Goal: Task Accomplishment & Management: Use online tool/utility

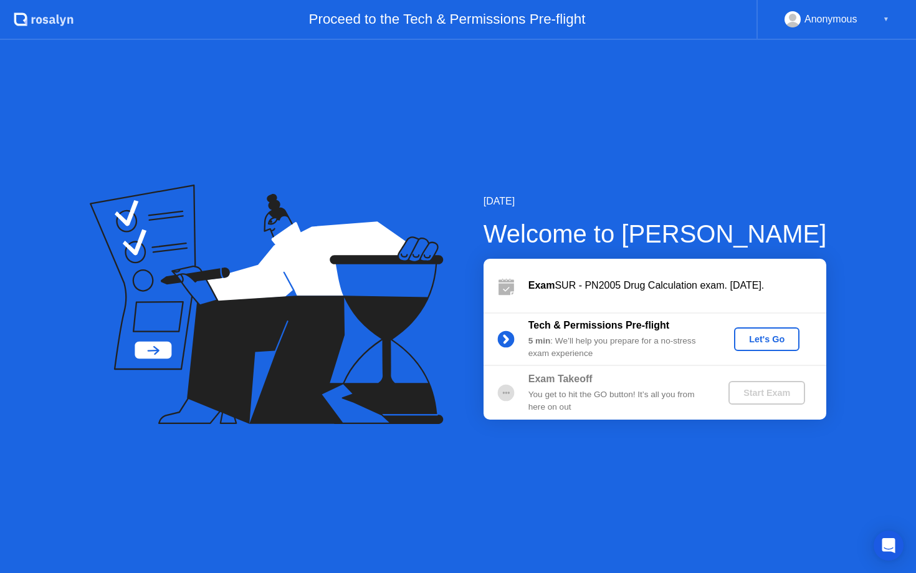
click at [775, 337] on div "Let's Go" at bounding box center [766, 339] width 55 height 10
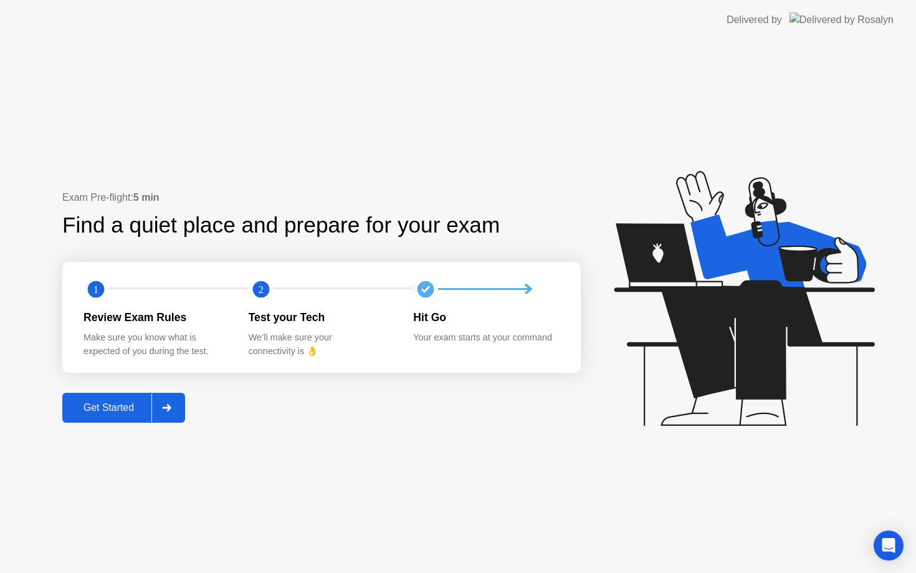
click at [158, 407] on div at bounding box center [166, 407] width 30 height 29
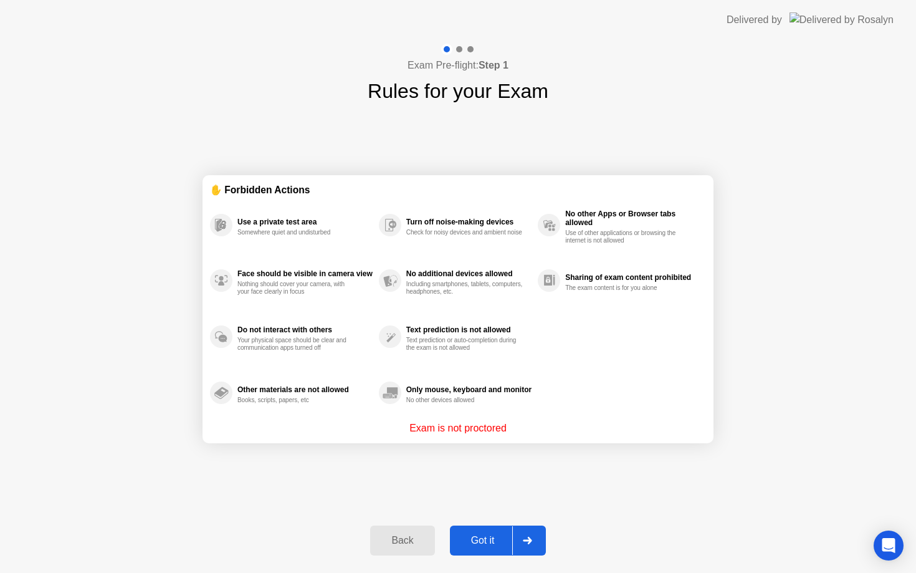
click at [502, 538] on div "Got it" at bounding box center [483, 540] width 59 height 11
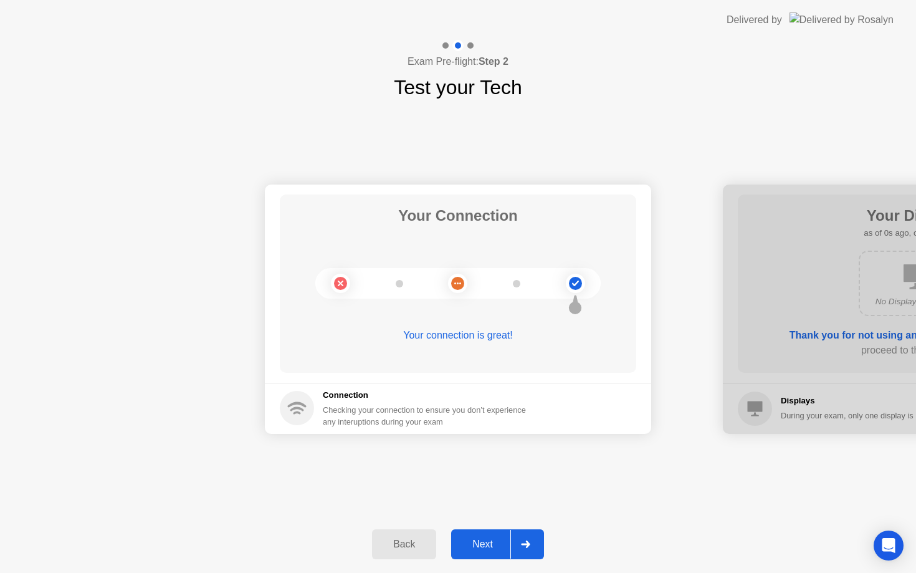
click at [495, 545] on div "Next" at bounding box center [482, 544] width 55 height 11
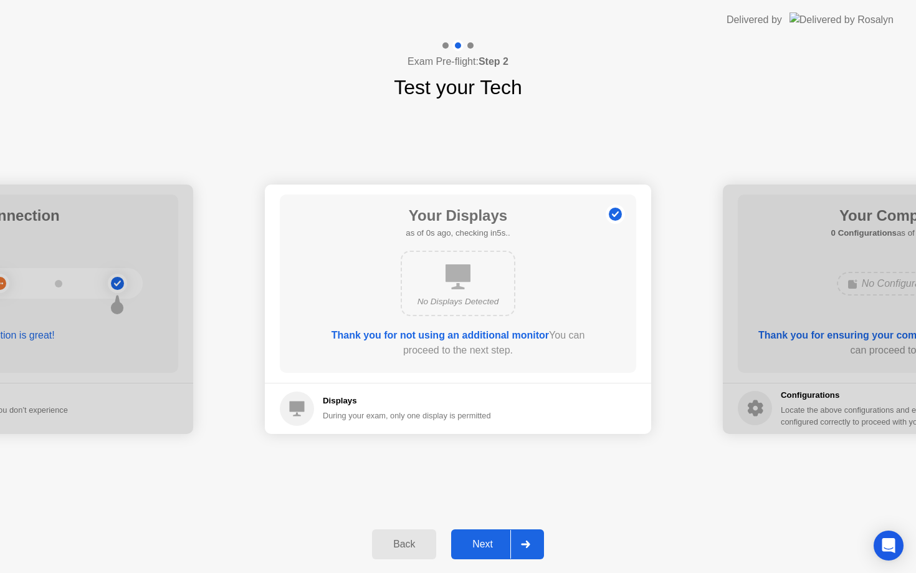
click at [495, 545] on div "Next" at bounding box center [482, 544] width 55 height 11
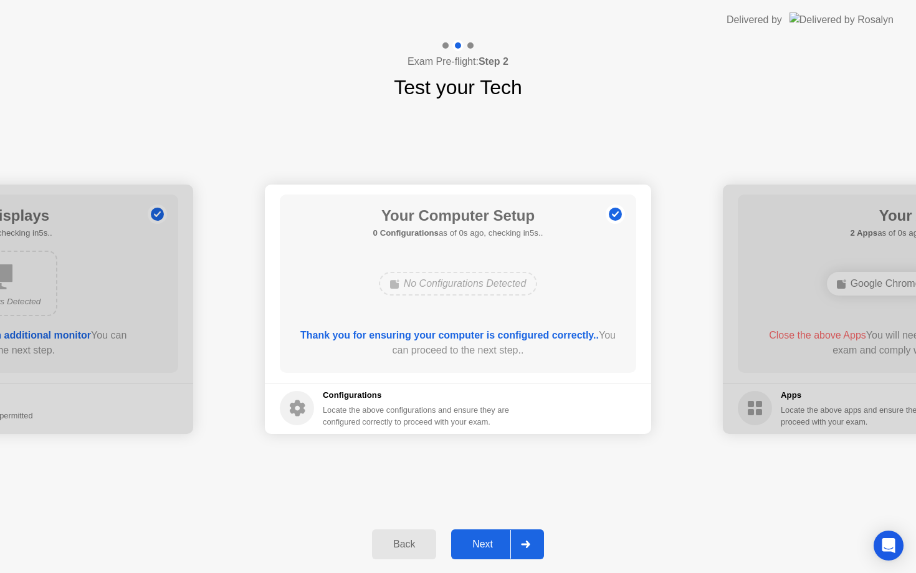
click at [495, 545] on div "Next" at bounding box center [482, 544] width 55 height 11
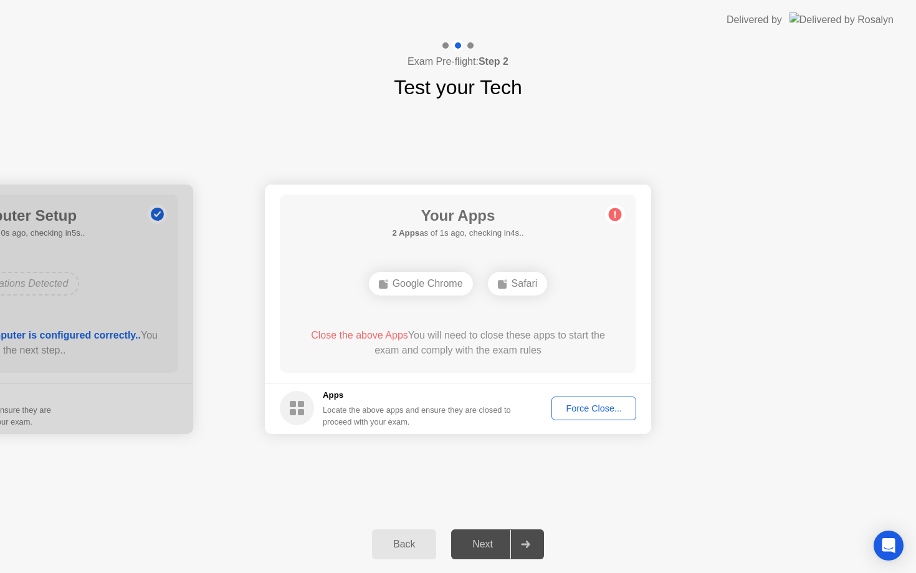
click at [575, 403] on div "Force Close..." at bounding box center [594, 408] width 76 height 10
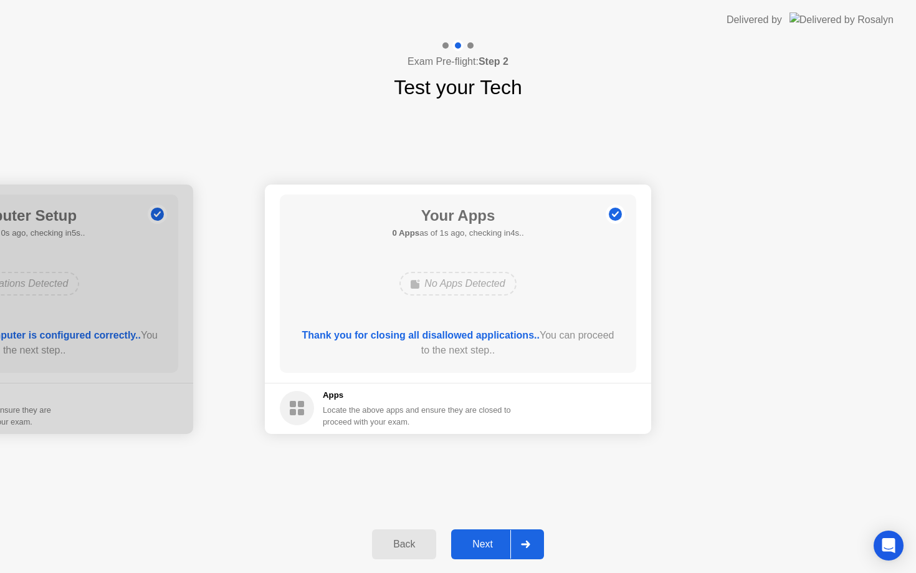
click at [527, 544] on icon at bounding box center [525, 543] width 9 height 7
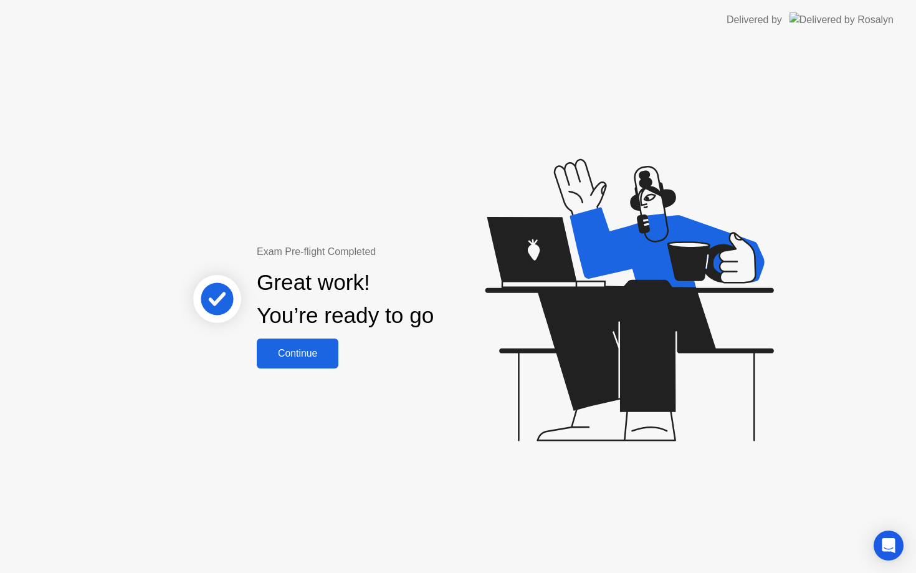
click at [305, 339] on button "Continue" at bounding box center [298, 353] width 82 height 30
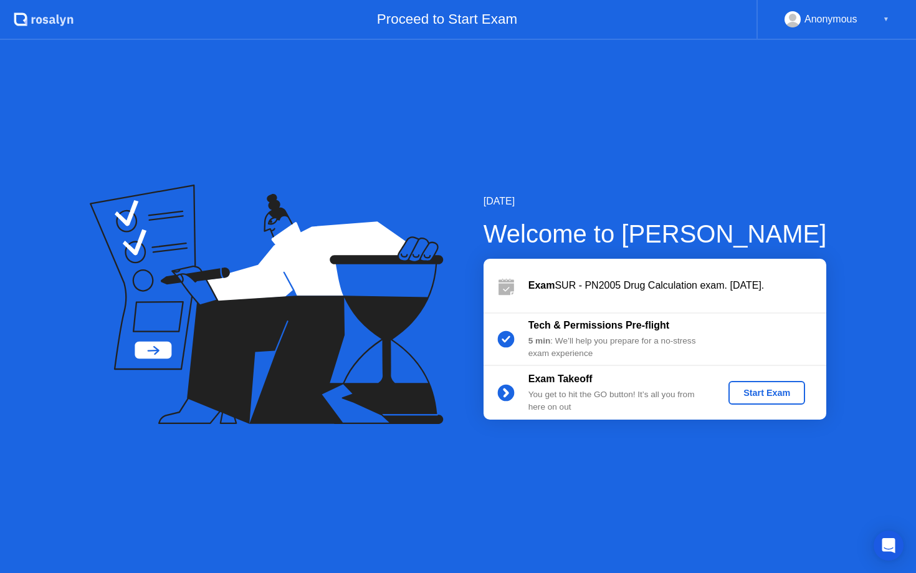
click at [760, 384] on button "Start Exam" at bounding box center [767, 393] width 77 height 24
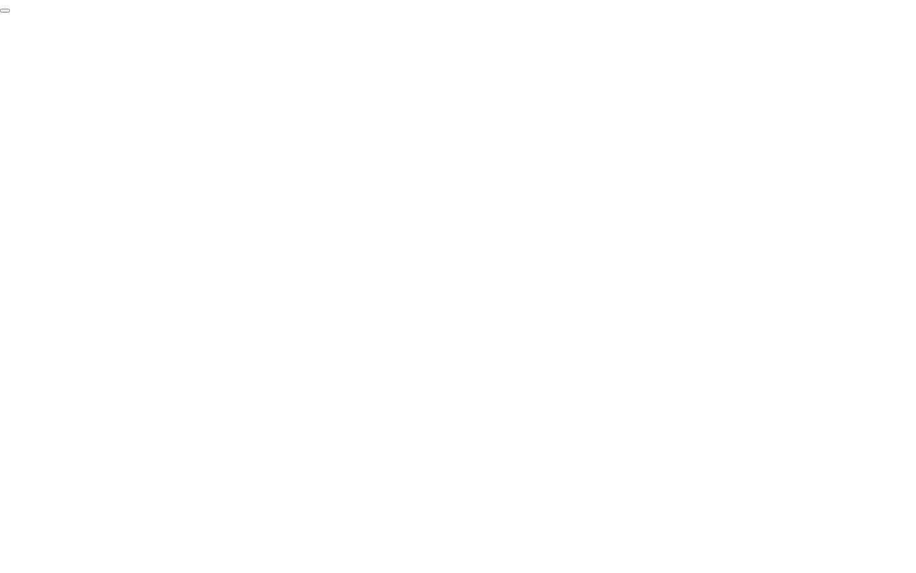
click div "End Proctoring Session"
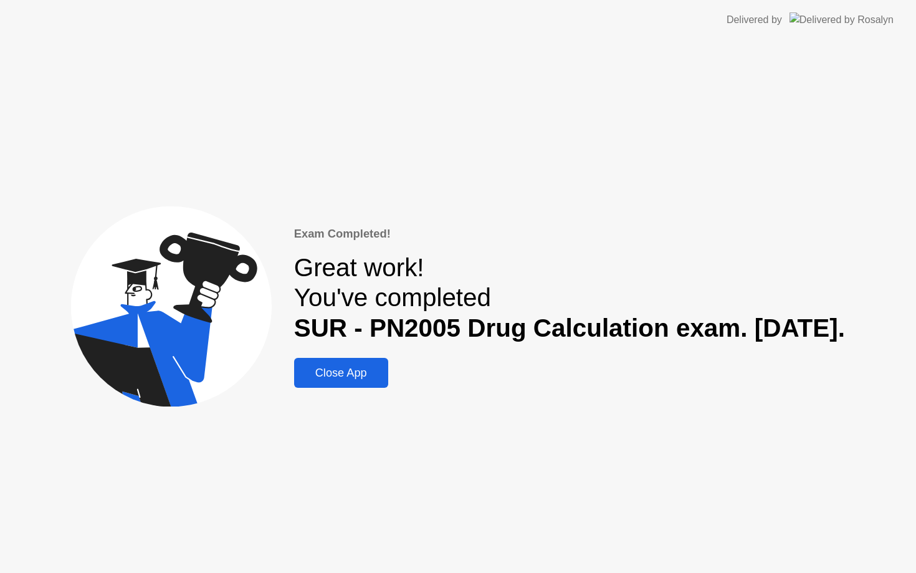
click at [298, 376] on div "Close App" at bounding box center [341, 372] width 87 height 13
